Goal: Task Accomplishment & Management: Complete application form

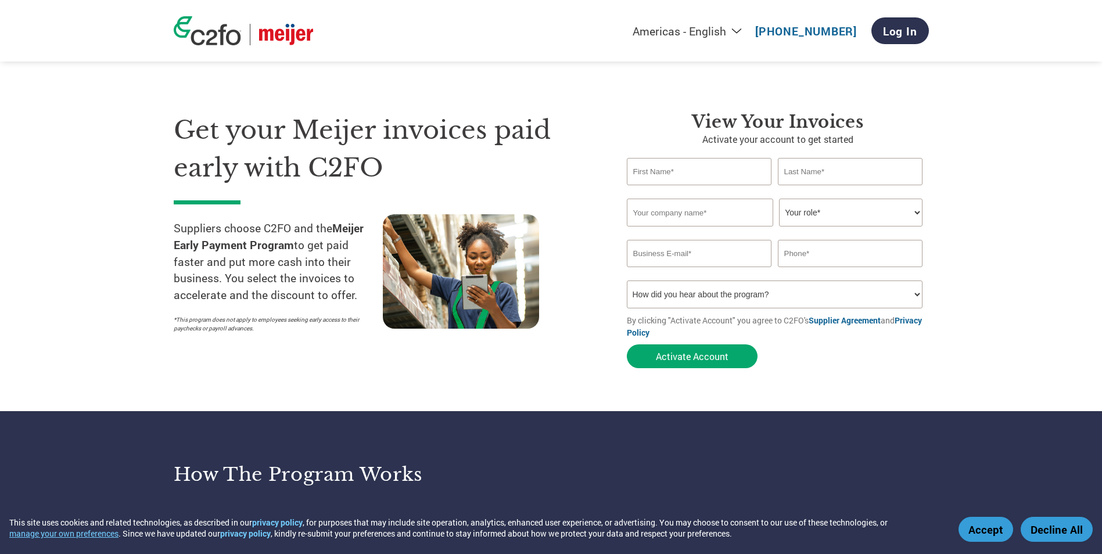
click at [661, 177] on input "text" at bounding box center [699, 171] width 145 height 27
type input "[PERSON_NAME]"
type input "CHEMICAL SERVICES"
type input "[EMAIL_ADDRESS][DOMAIN_NAME]"
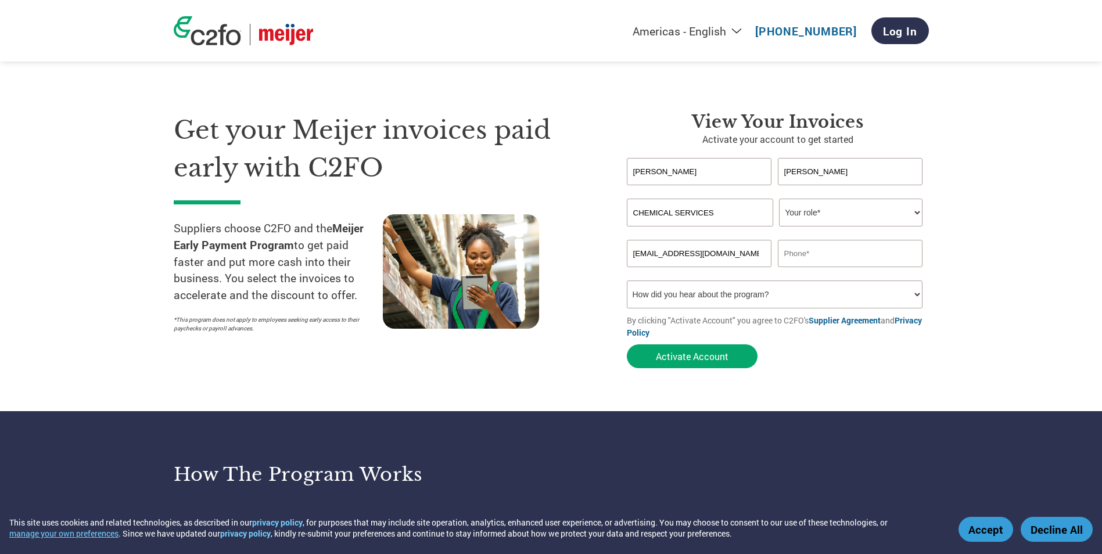
type input "9378985566"
click at [783, 289] on select "How did you hear about the program? Received a letter Email Social Media Online…" at bounding box center [775, 295] width 296 height 28
select select "Email"
click at [627, 281] on select "How did you hear about the program? Received a letter Email Social Media Online…" at bounding box center [775, 295] width 296 height 28
click at [698, 350] on button "Activate Account" at bounding box center [692, 357] width 131 height 24
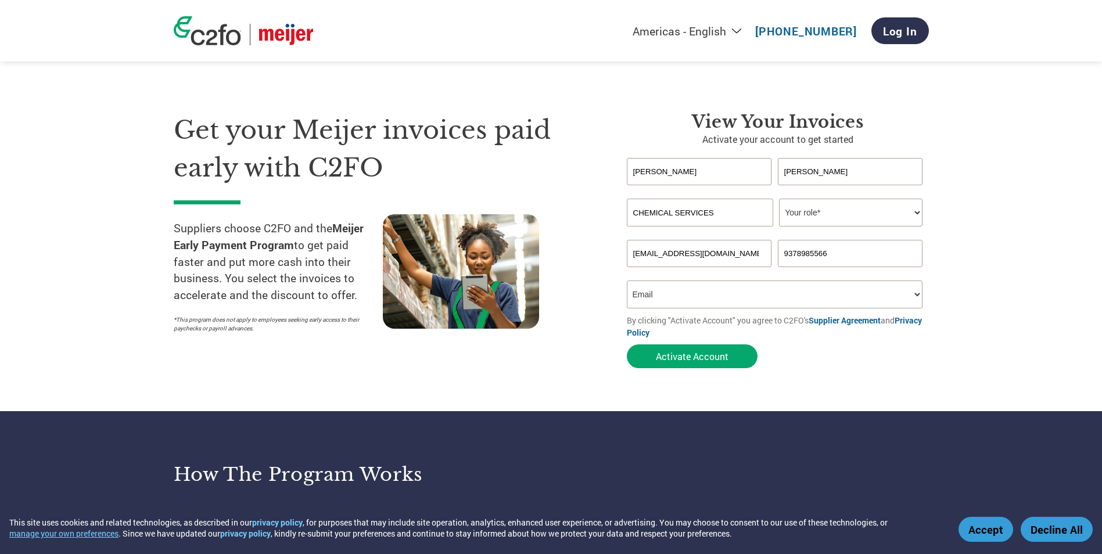
click at [869, 207] on select "Your role* CFO Controller Credit Manager Finance Director Treasurer CEO Preside…" at bounding box center [850, 213] width 143 height 28
select select "ACCOUNTING"
click at [779, 199] on select "Your role* CFO Controller Credit Manager Finance Director Treasurer CEO Preside…" at bounding box center [850, 213] width 143 height 28
click at [722, 358] on button "Activate Account" at bounding box center [692, 357] width 131 height 24
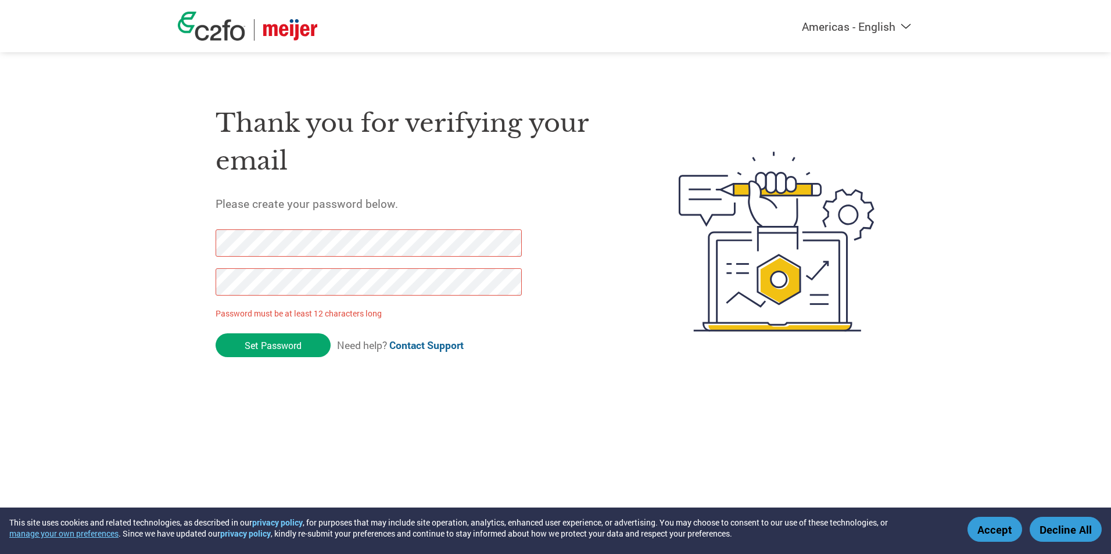
drag, startPoint x: 223, startPoint y: 342, endPoint x: 133, endPoint y: 213, distance: 157.0
click at [137, 213] on div "Americas - English Américas - Español [GEOGRAPHIC_DATA] - Português Amériques -…" at bounding box center [555, 195] width 1111 height 390
click at [228, 346] on input "Set Password" at bounding box center [273, 345] width 115 height 24
